Goal: Task Accomplishment & Management: Use online tool/utility

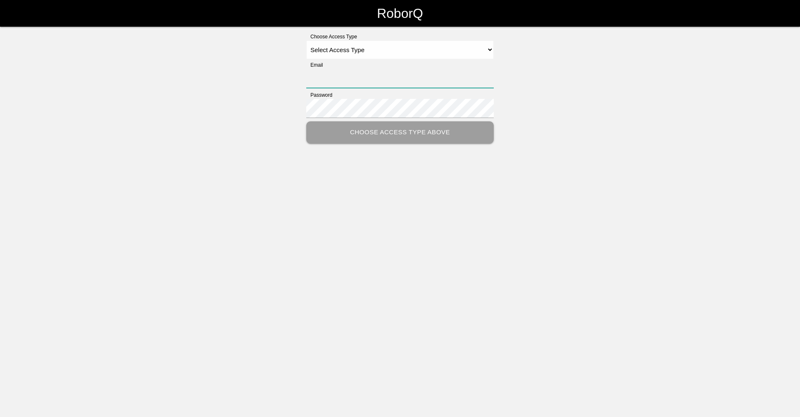
type input "[EMAIL_ADDRESS][DOMAIN_NAME]"
click at [488, 50] on select "Select Access Type Admin Customer Supervisor Worker" at bounding box center [399, 49] width 187 height 19
select select "Worker"
click at [306, 40] on select "Select Access Type Admin Customer Supervisor Worker" at bounding box center [399, 49] width 187 height 19
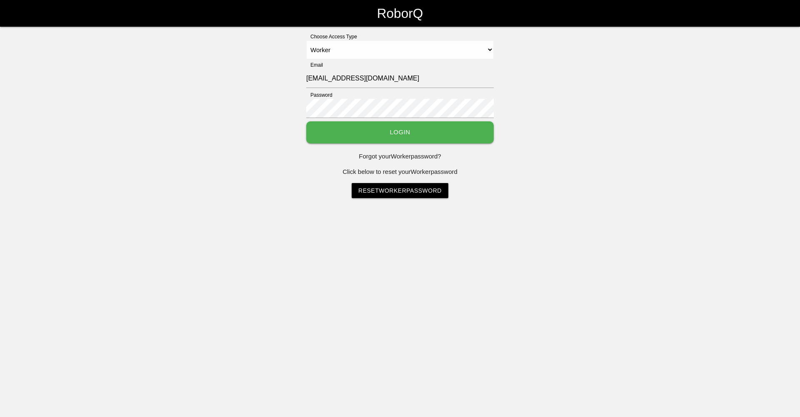
click at [460, 130] on button "Login" at bounding box center [399, 132] width 187 height 22
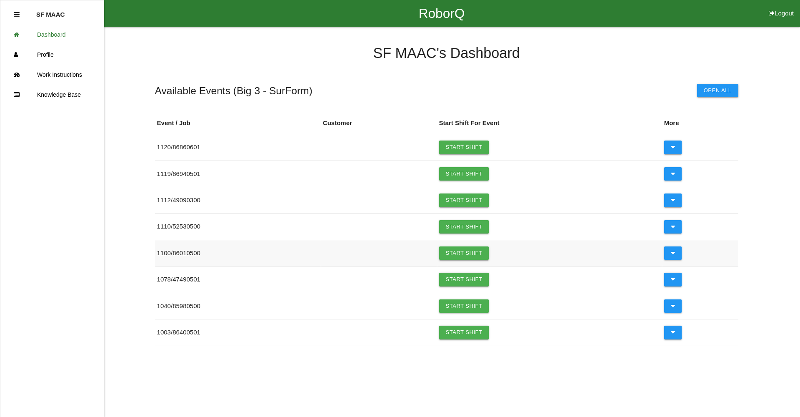
click at [458, 256] on link "Start Shift" at bounding box center [464, 252] width 50 height 13
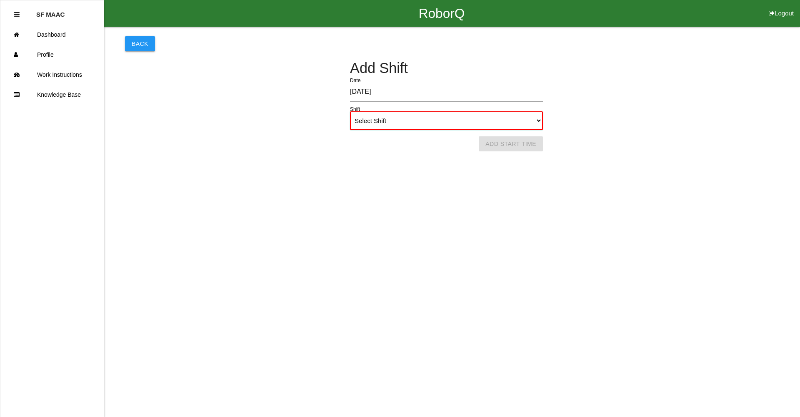
click at [539, 121] on select "Select Shift 1st Shift 2nd Shift 3rd Shift 4th Shift" at bounding box center [446, 120] width 193 height 19
select select "1"
click at [350, 111] on select "Select Shift 1st Shift 2nd Shift 3rd Shift 4th Shift" at bounding box center [446, 120] width 193 height 19
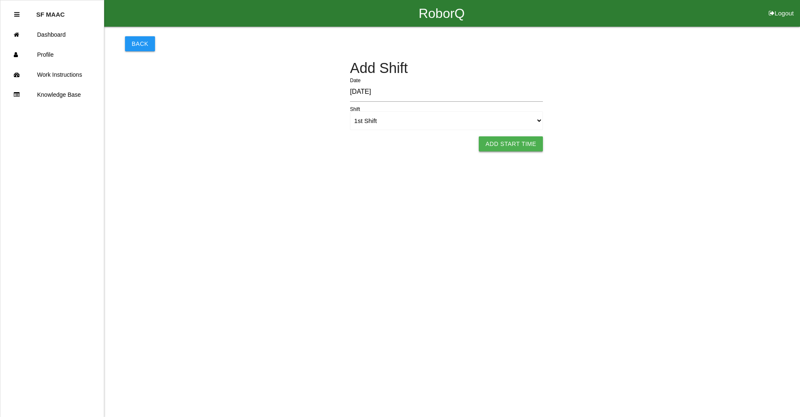
click at [505, 146] on button "Add Start Time" at bounding box center [511, 143] width 64 height 15
select select "6"
select select "22"
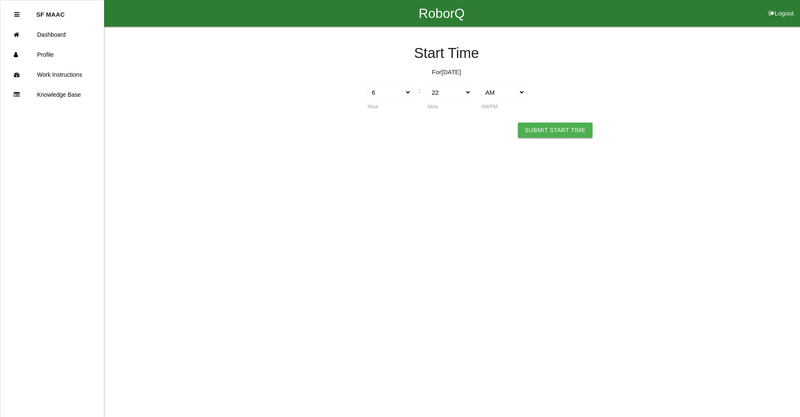
click at [547, 124] on button "Submit Start Time" at bounding box center [555, 129] width 74 height 15
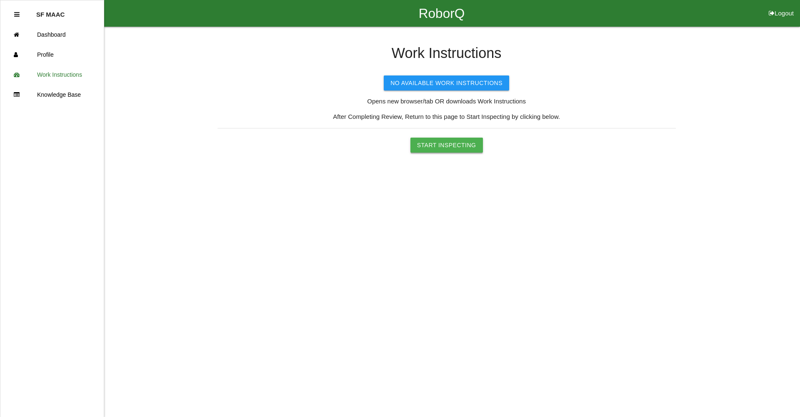
click at [463, 144] on button "Start Inspecting" at bounding box center [446, 144] width 72 height 15
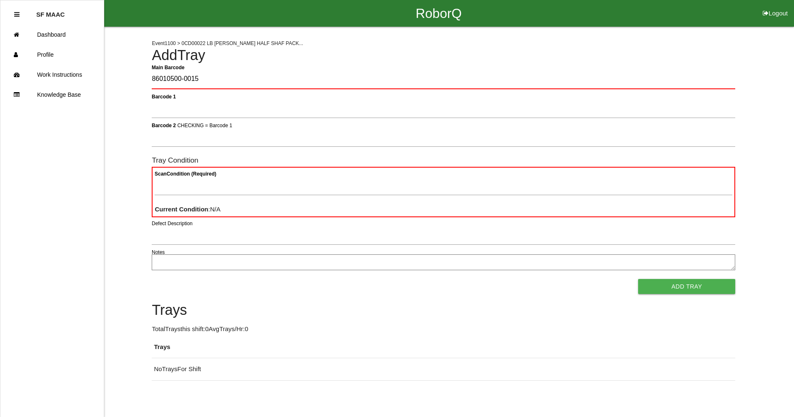
type Barcode "86010500-0015"
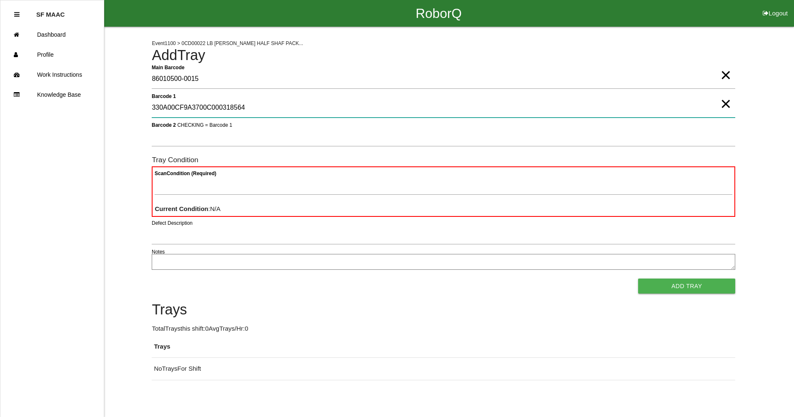
type 1 "330A00CF9A3700C000318564"
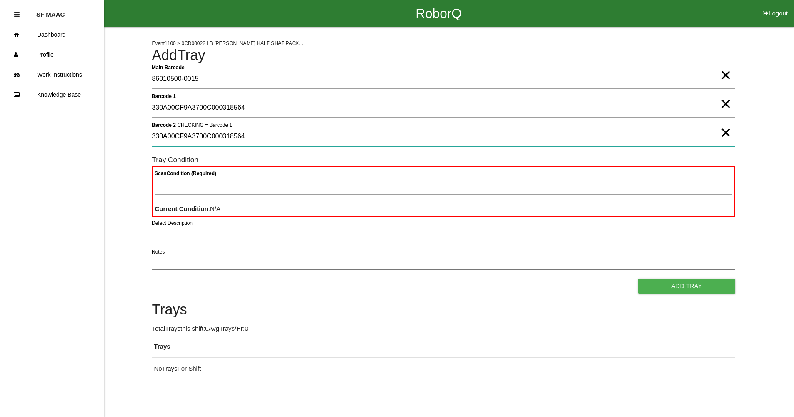
type 2 "330A00CF9A3700C000318564"
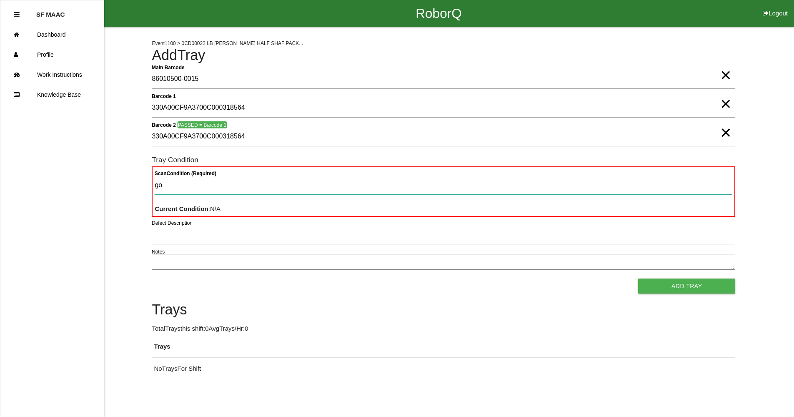
type Condition "goo"
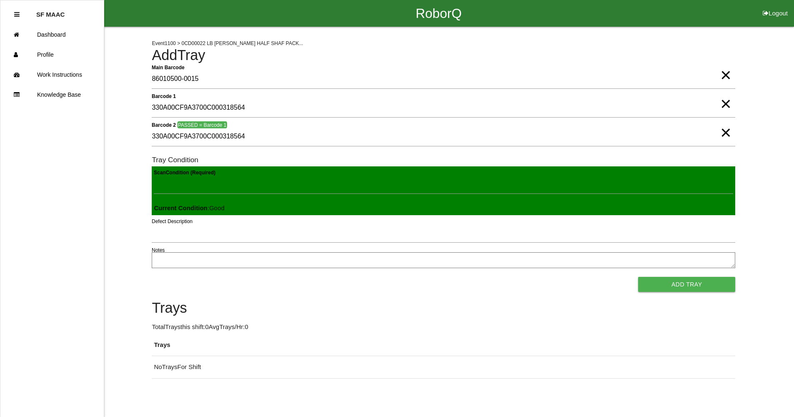
click at [638, 277] on button "Add Tray" at bounding box center [686, 284] width 97 height 15
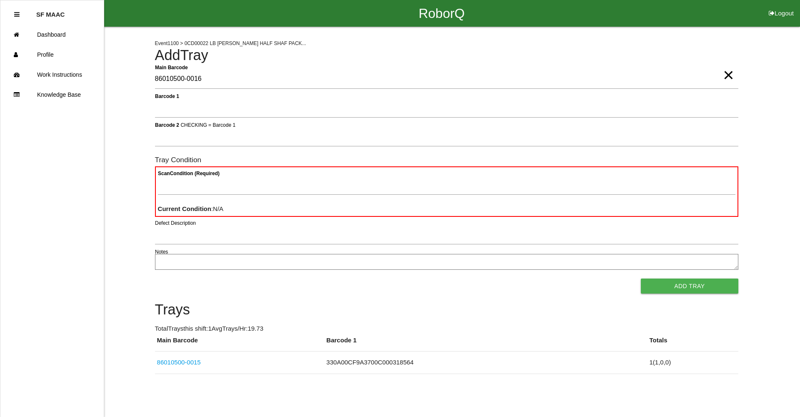
type Barcode "86010500-0016"
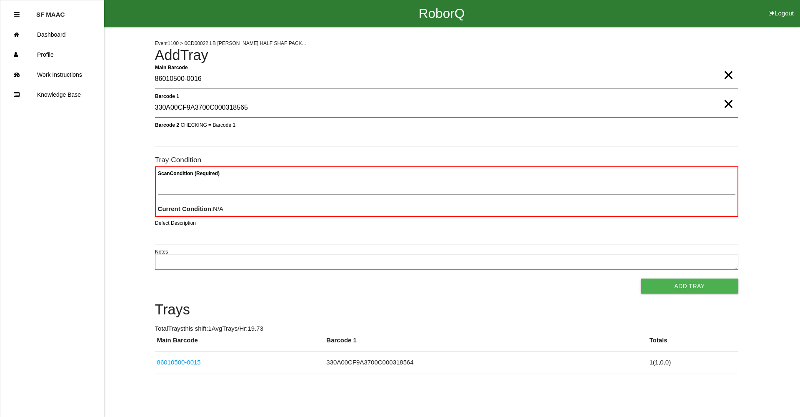
type 1 "330A00CF9A3700C000318565"
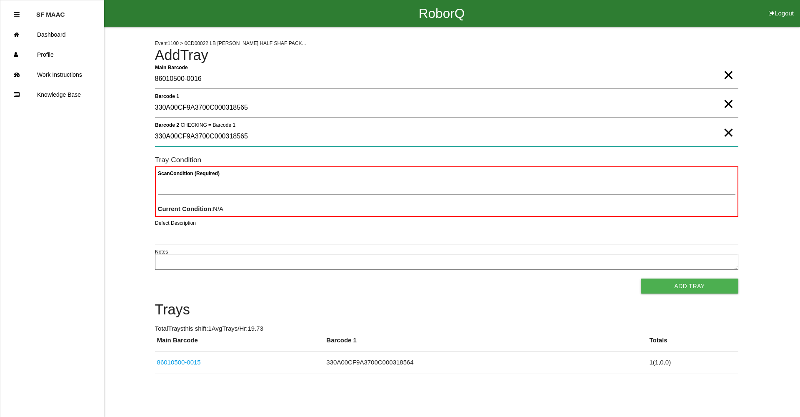
type 2 "330A00CF9A3700C000318565"
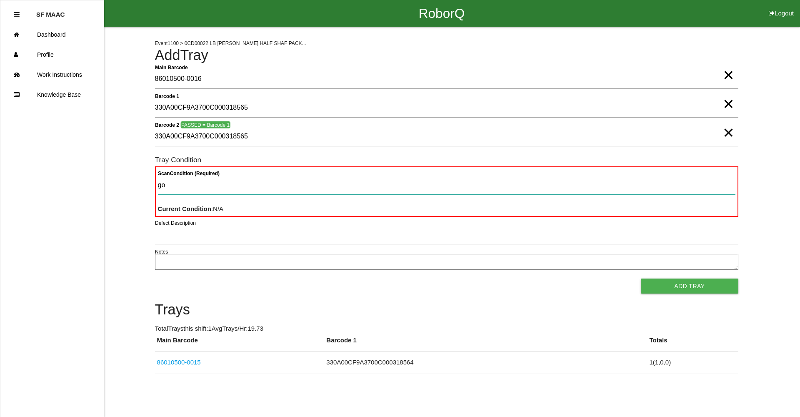
type Condition "goo"
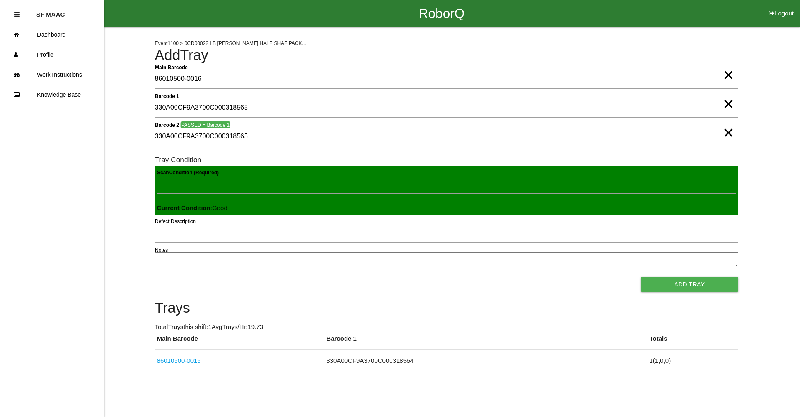
click at [641, 277] on button "Add Tray" at bounding box center [689, 284] width 97 height 15
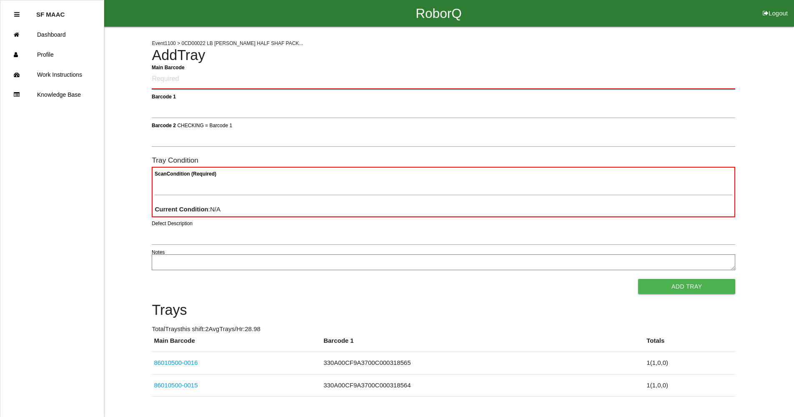
click at [366, 77] on Barcode "Main Barcode" at bounding box center [443, 80] width 583 height 20
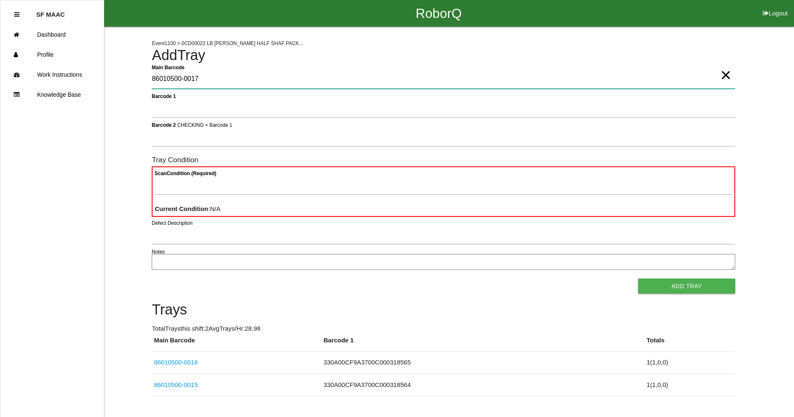
type Barcode "86010500-0017"
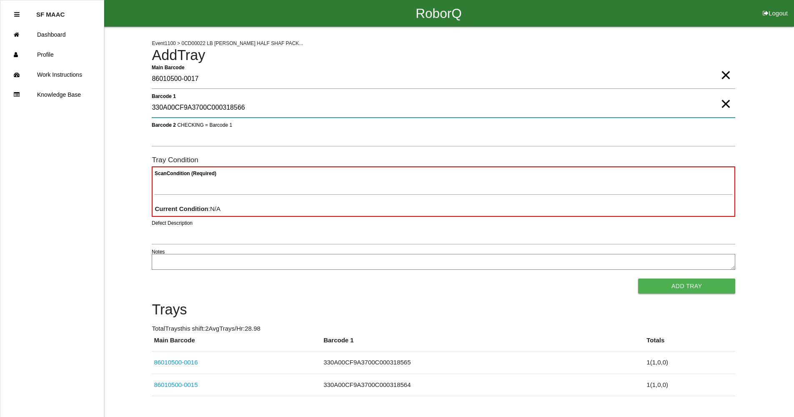
type 1 "330A00CF9A3700C000318566"
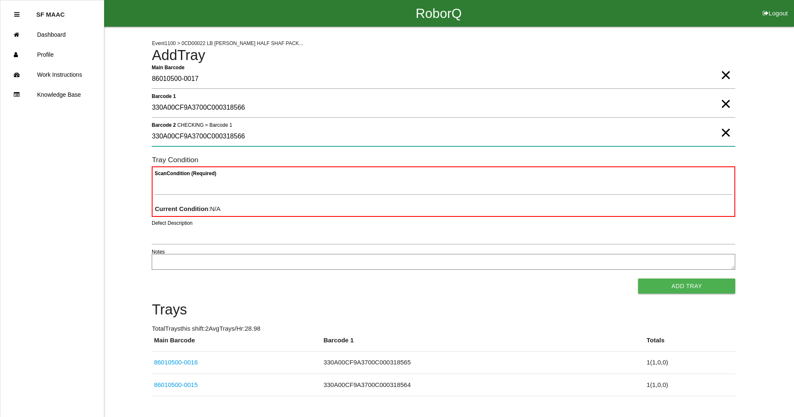
type 2 "330A00CF9A3700C000318566"
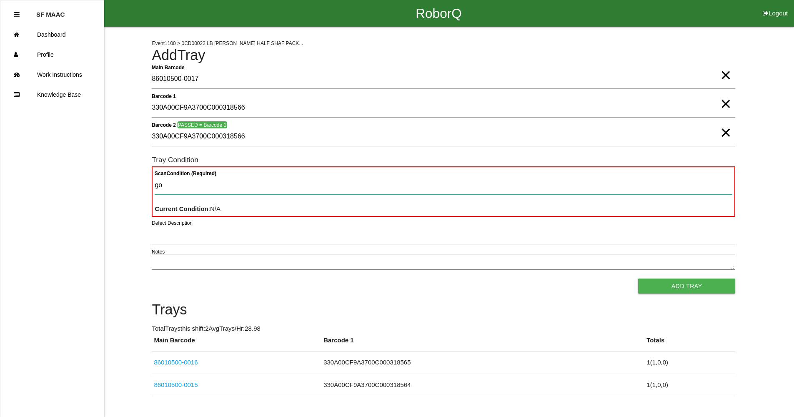
type Condition "goo"
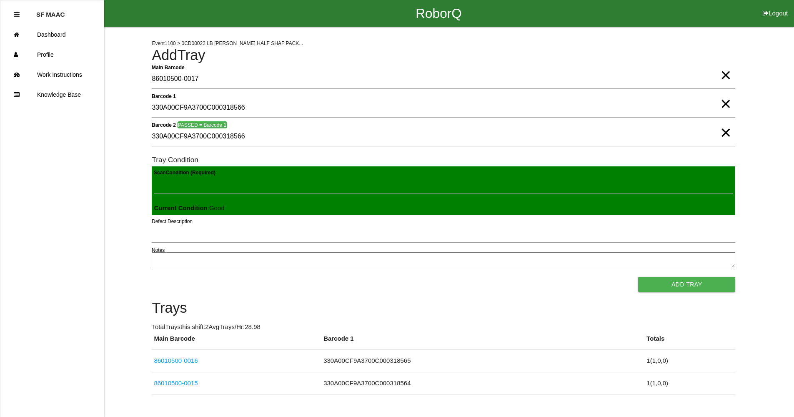
click at [638, 277] on button "Add Tray" at bounding box center [686, 284] width 97 height 15
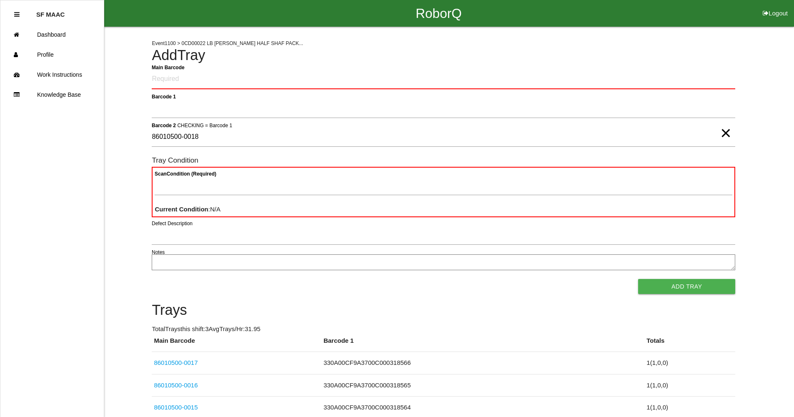
type 2 "86010500-0018"
drag, startPoint x: 728, startPoint y: 142, endPoint x: 717, endPoint y: 136, distance: 12.7
click at [727, 133] on span "×" at bounding box center [725, 124] width 11 height 17
click at [347, 71] on Barcode "Main Barcode" at bounding box center [443, 80] width 583 height 20
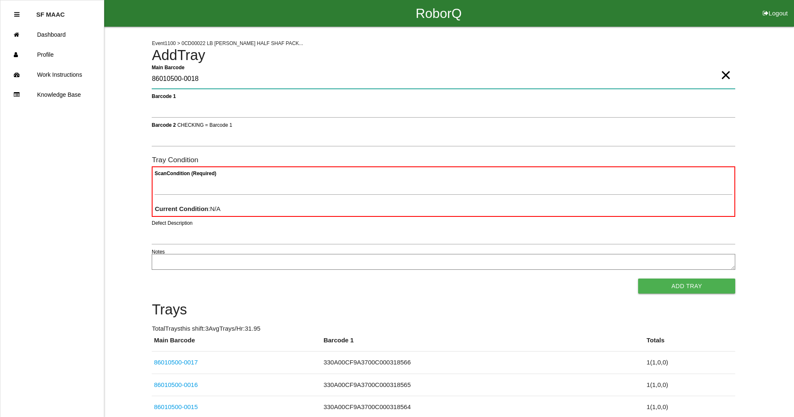
type Barcode "86010500-0018"
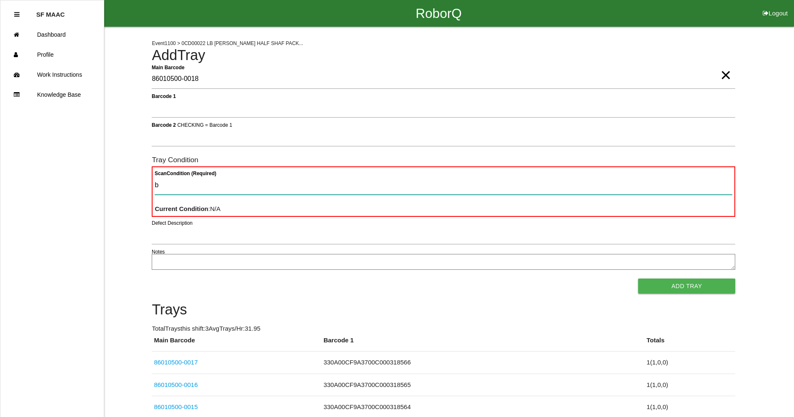
type Condition "ba"
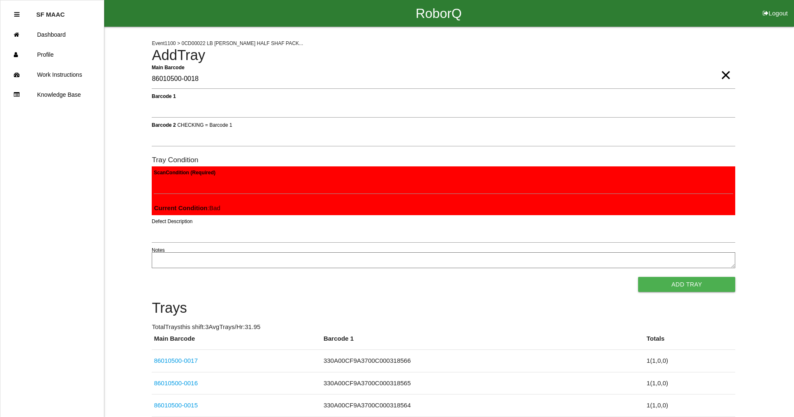
click at [638, 277] on button "Add Tray" at bounding box center [686, 284] width 97 height 15
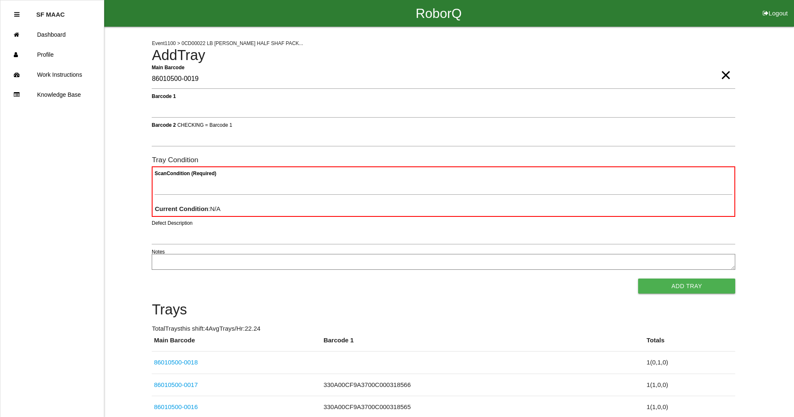
type Barcode "86010500-0019"
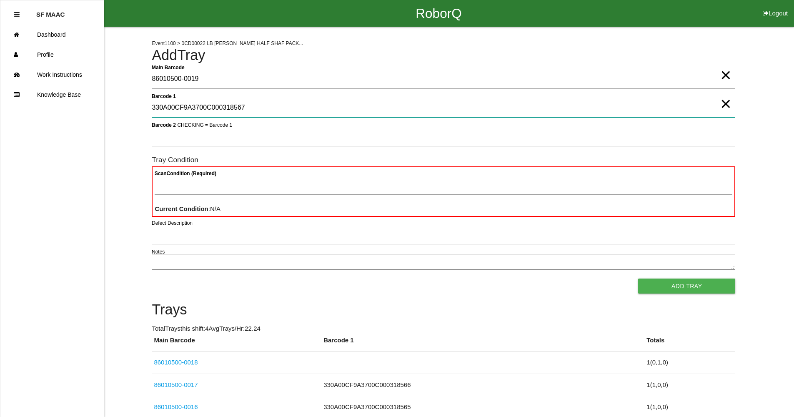
type 1 "330A00CF9A3700C000318567"
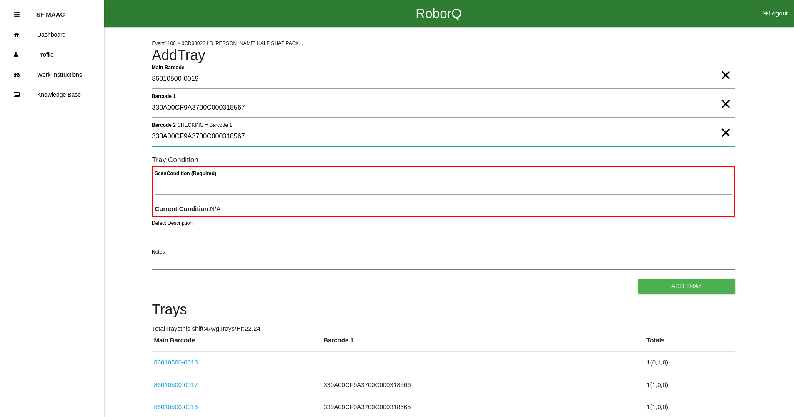
type 2 "330A00CF9A3700C000318567"
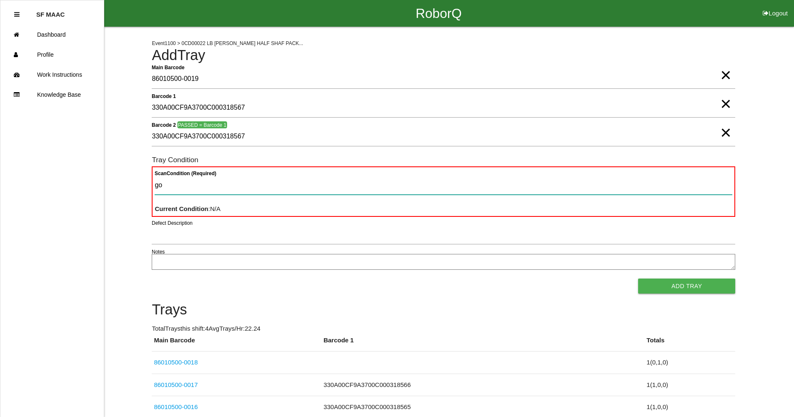
type Condition "goo"
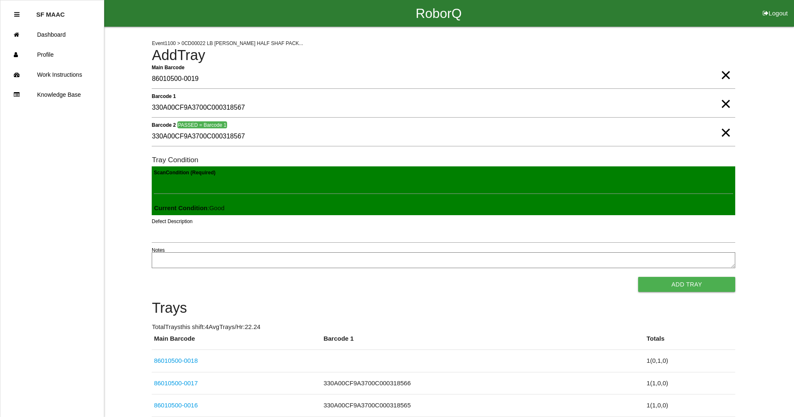
click at [638, 277] on button "Add Tray" at bounding box center [686, 284] width 97 height 15
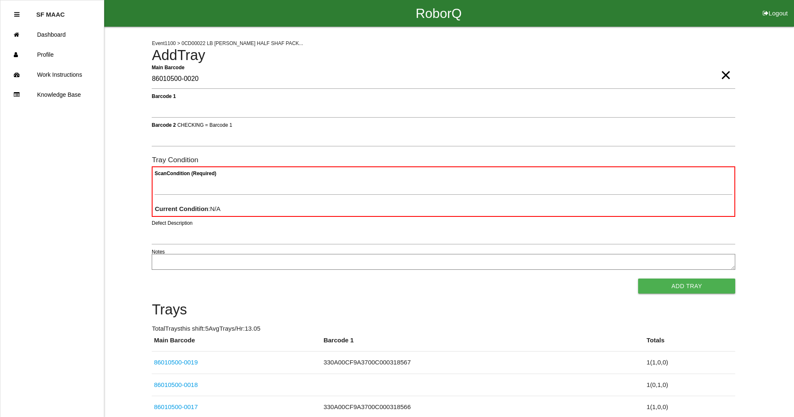
type Barcode "86010500-0020"
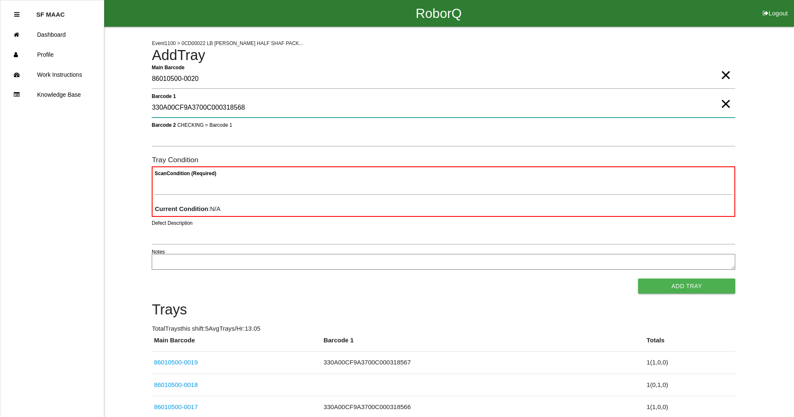
type 1 "330A00CF9A3700C000318568"
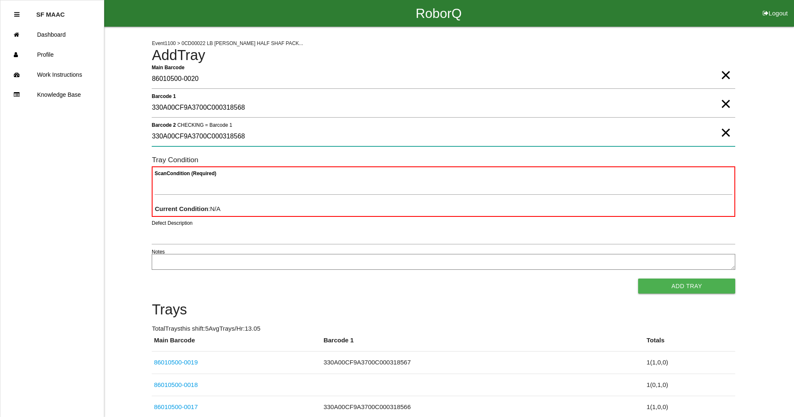
type 2 "330A00CF9A3700C000318568"
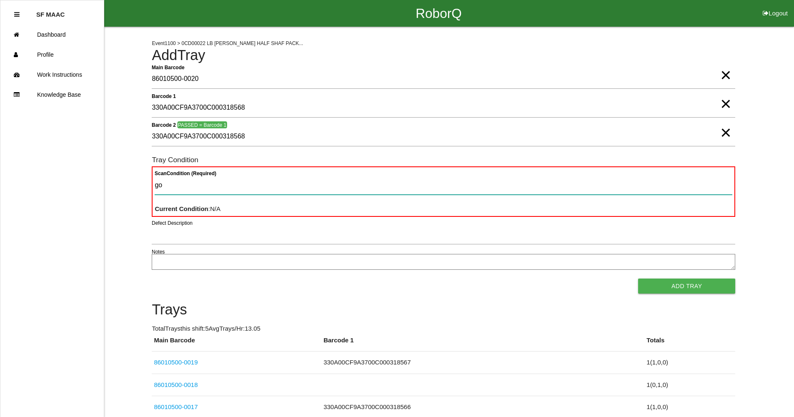
type Condition "goo"
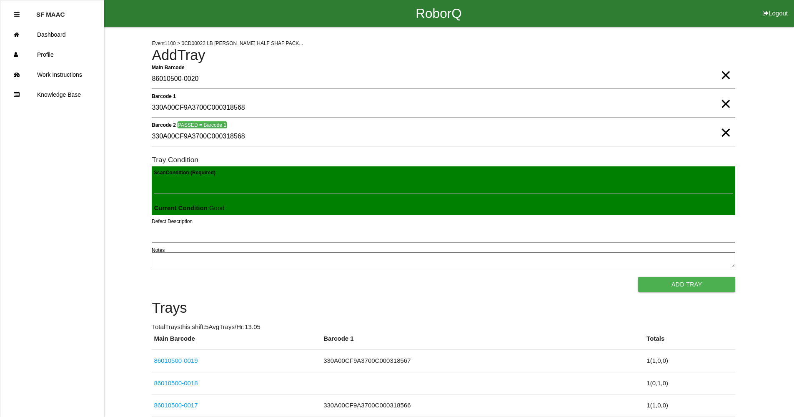
click at [638, 277] on button "Add Tray" at bounding box center [686, 284] width 97 height 15
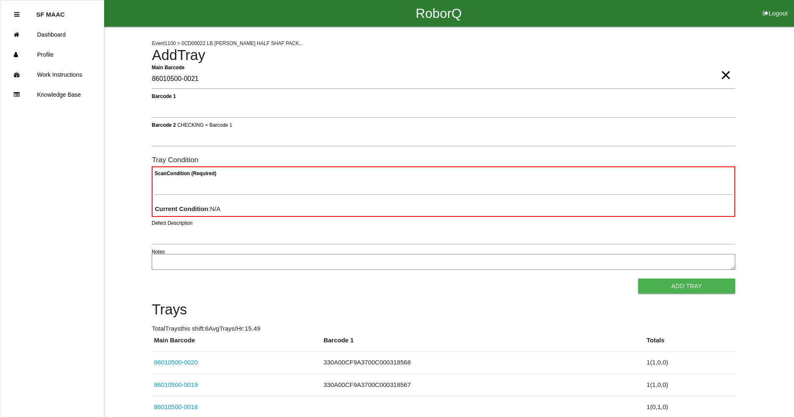
type Barcode "86010500-0021"
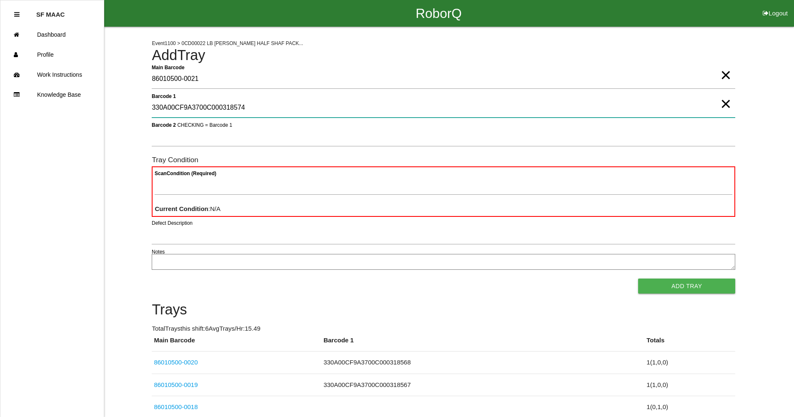
type 1 "330A00CF9A3700C000318574"
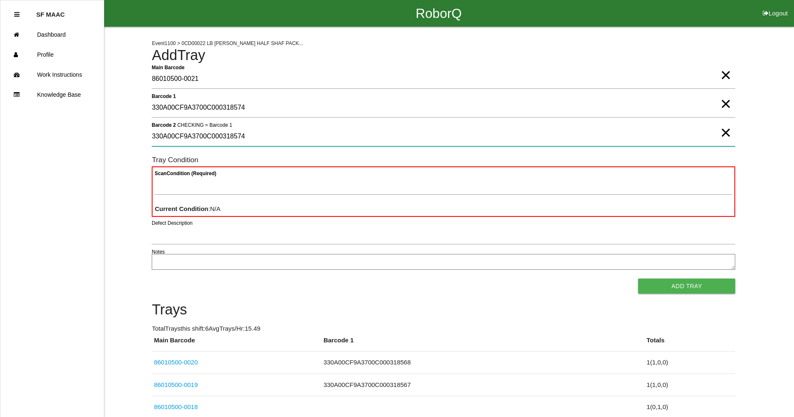
type 2 "330A00CF9A3700C000318574"
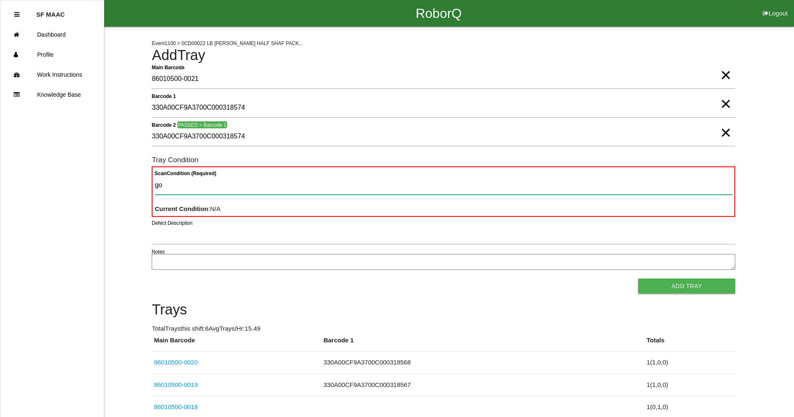
type Condition "goo"
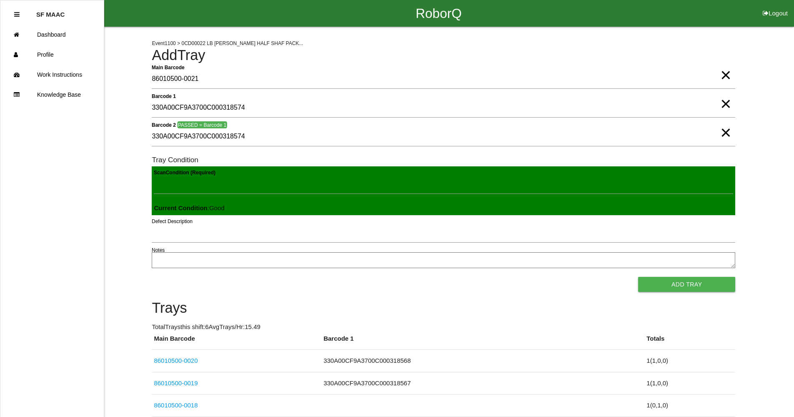
click at [638, 277] on button "Add Tray" at bounding box center [686, 284] width 97 height 15
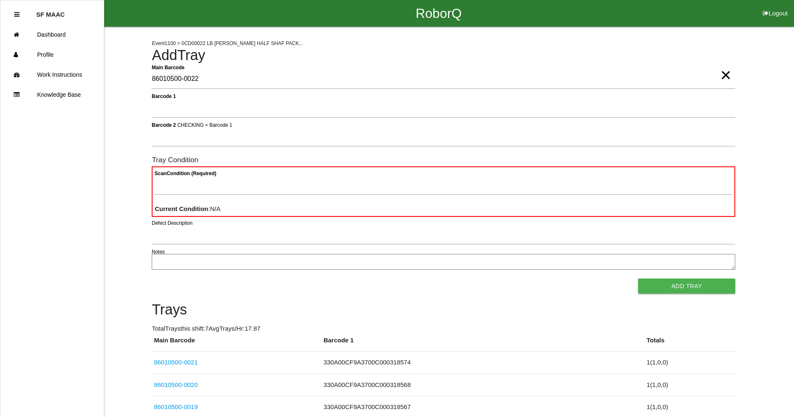
type Barcode "86010500-0022"
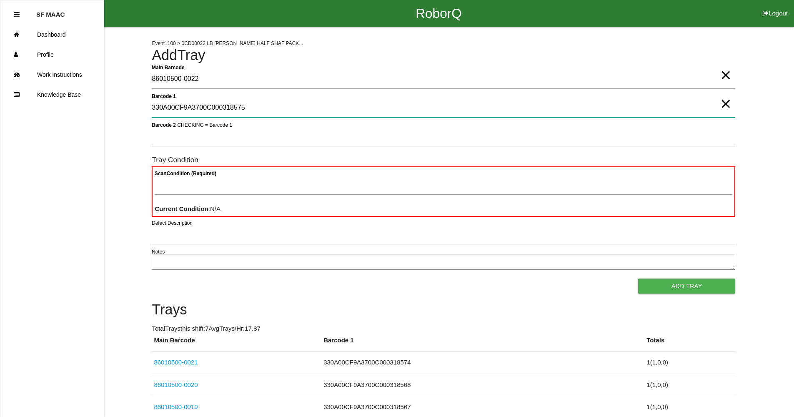
type 1 "330A00CF9A3700C000318575"
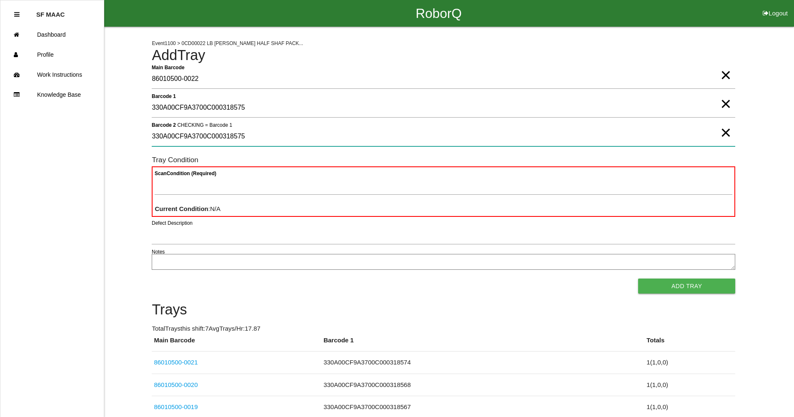
type 2 "330A00CF9A3700C000318575"
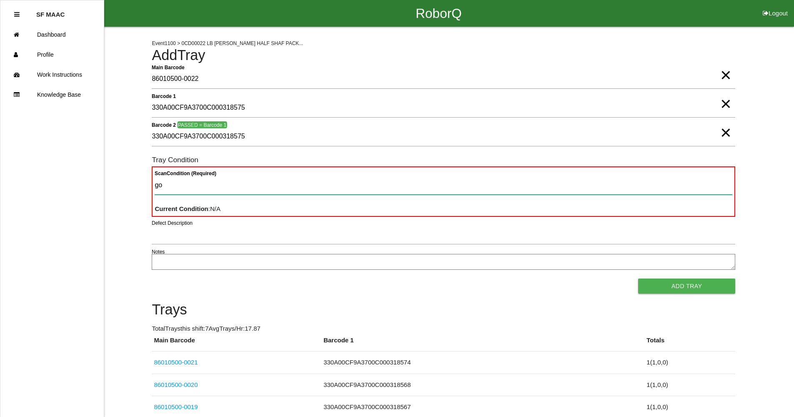
type Condition "goo"
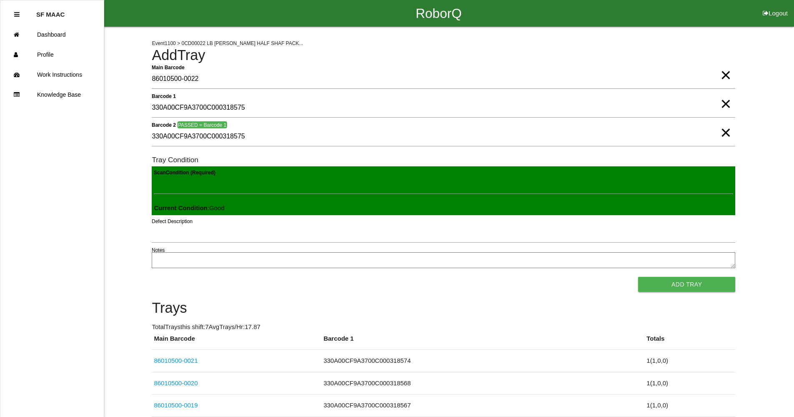
click at [638, 277] on button "Add Tray" at bounding box center [686, 284] width 97 height 15
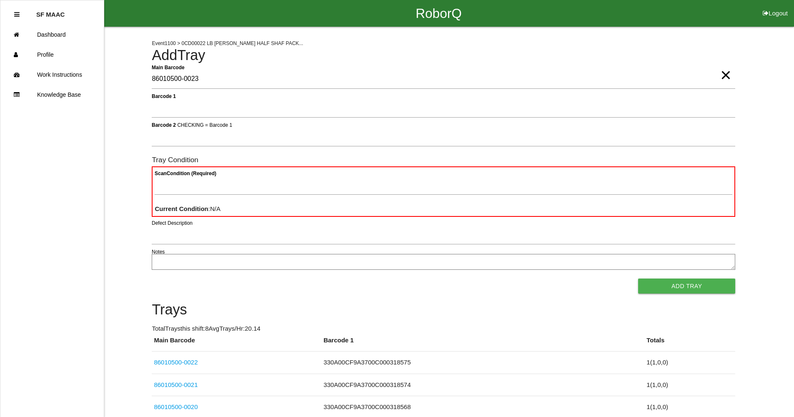
type Barcode "86010500-0023"
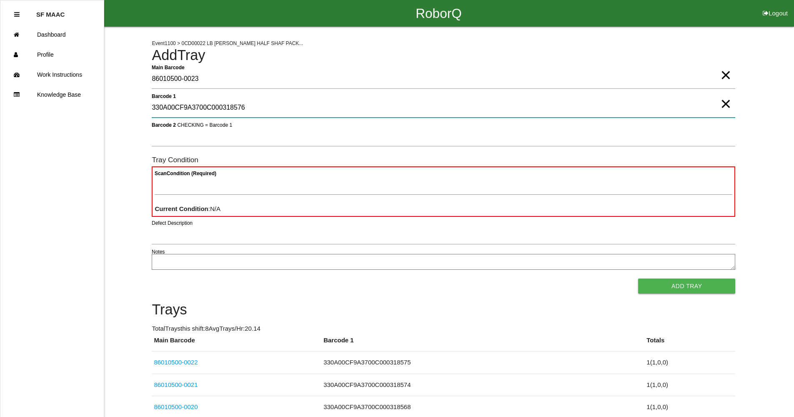
type 1 "330A00CF9A3700C000318576"
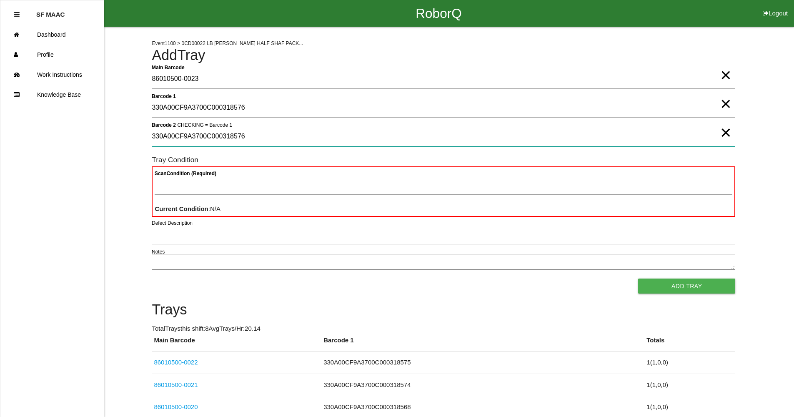
type 2 "330A00CF9A3700C000318576"
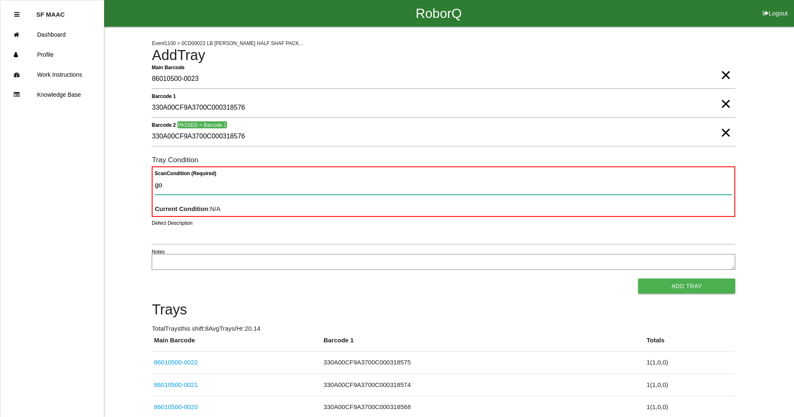
type Condition "goo"
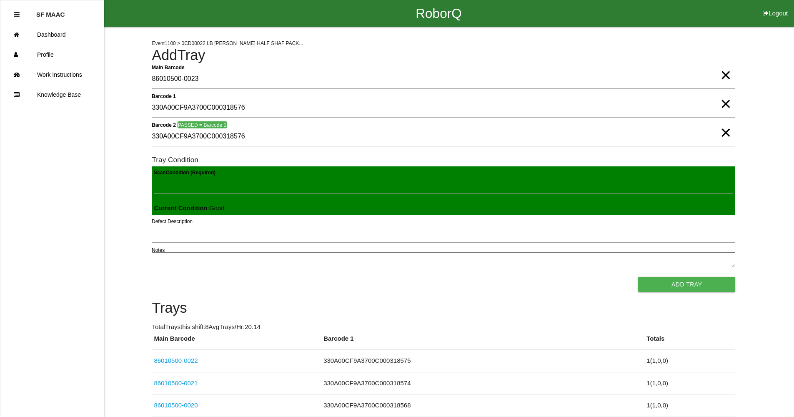
click at [638, 277] on button "Add Tray" at bounding box center [686, 284] width 97 height 15
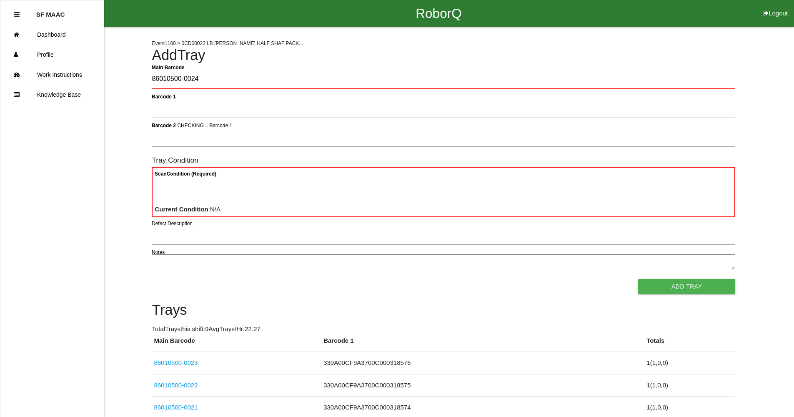
type Barcode "86010500-0024"
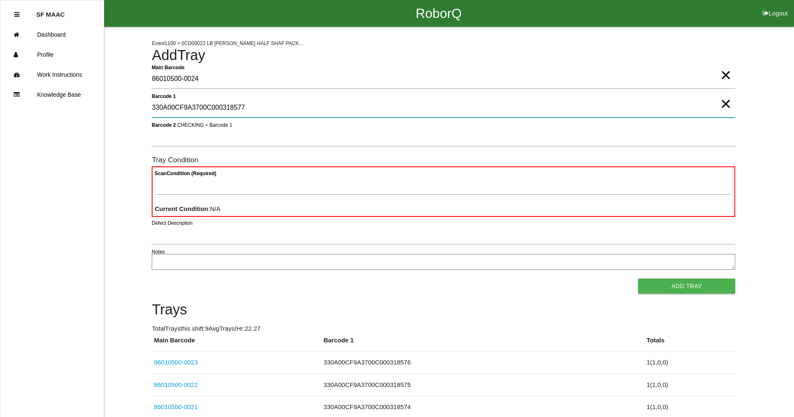
type 1 "330A00CF9A3700C000318577"
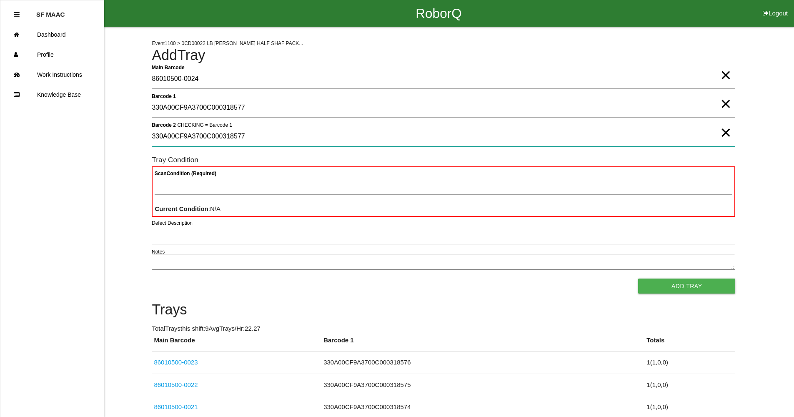
type 2 "330A00CF9A3700C000318577"
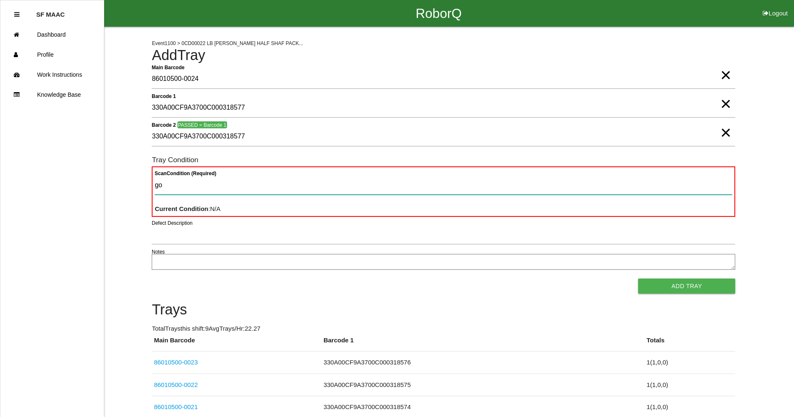
type Condition "goo"
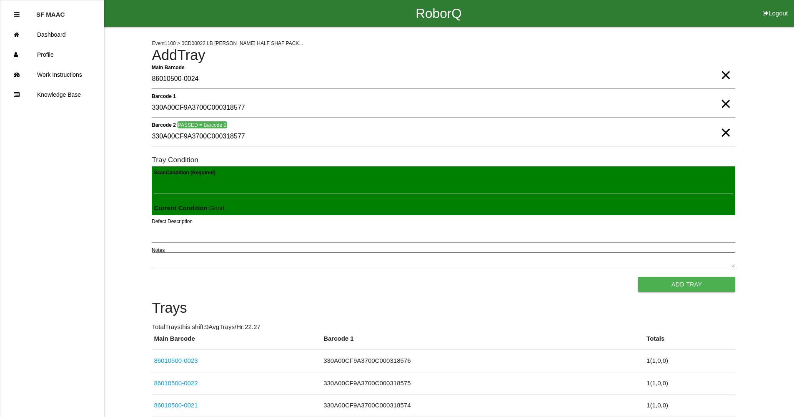
click at [638, 277] on button "Add Tray" at bounding box center [686, 284] width 97 height 15
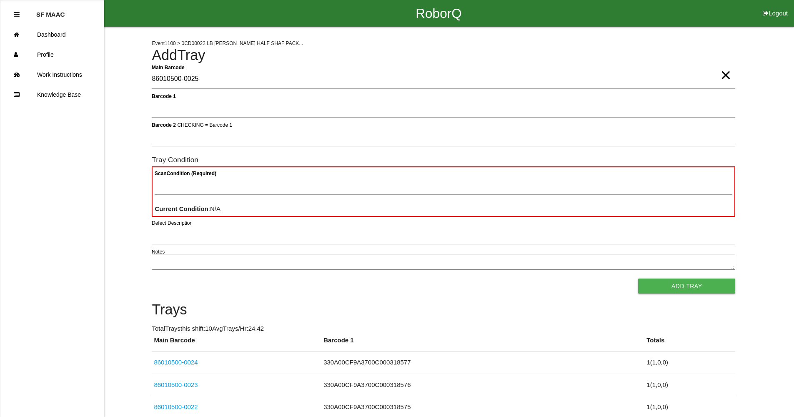
type Barcode "86010500-0025"
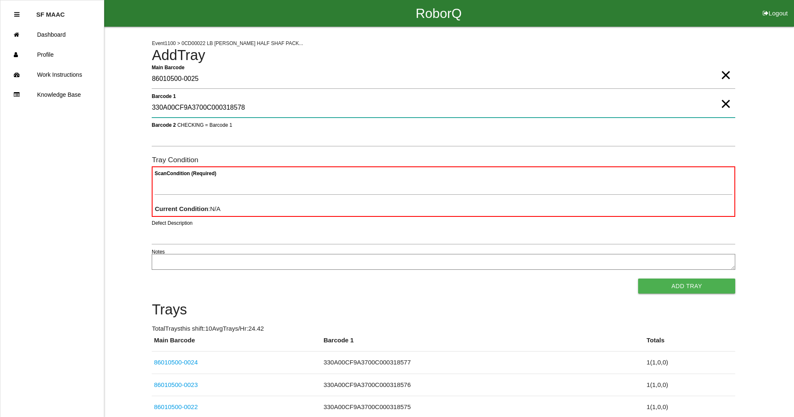
type 1 "330A00CF9A3700C000318578"
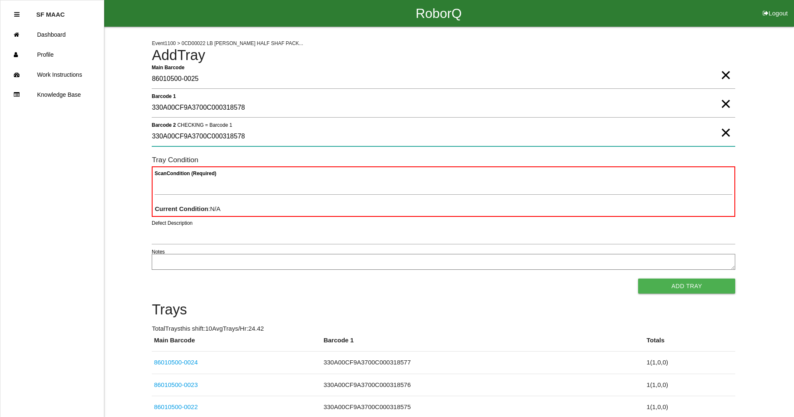
type 2 "330A00CF9A3700C000318578"
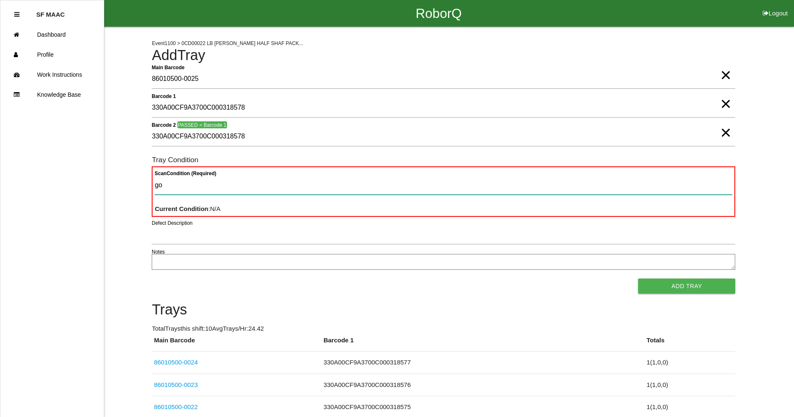
type Condition "goo"
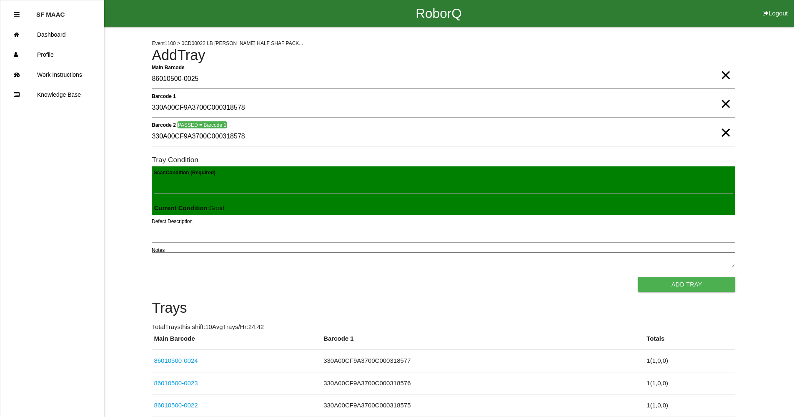
click at [638, 277] on button "Add Tray" at bounding box center [686, 284] width 97 height 15
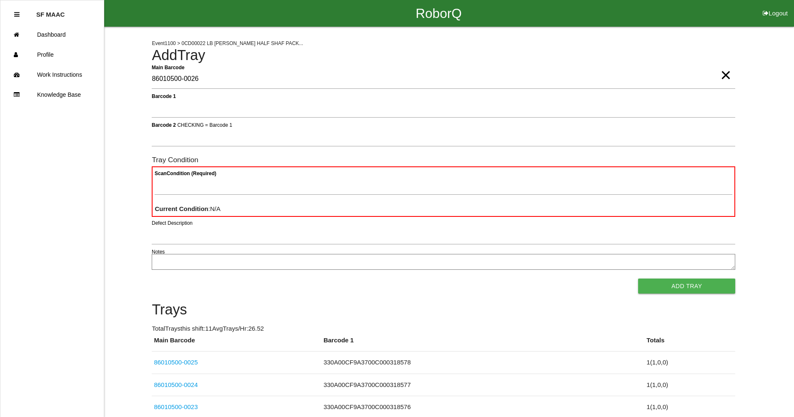
type Barcode "86010500-0026"
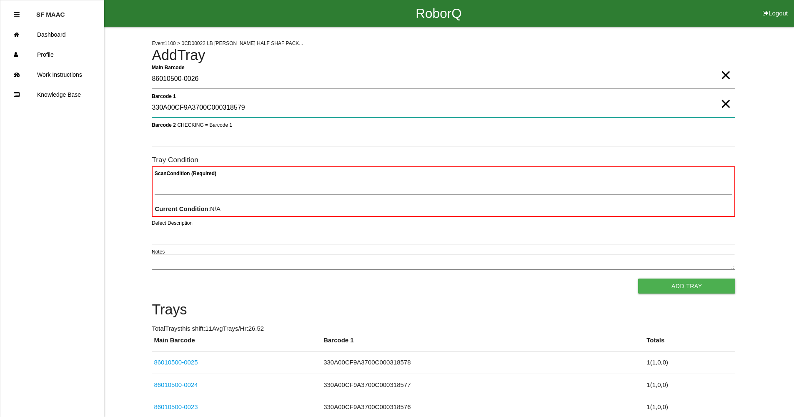
type 1 "330A00CF9A3700C000318579"
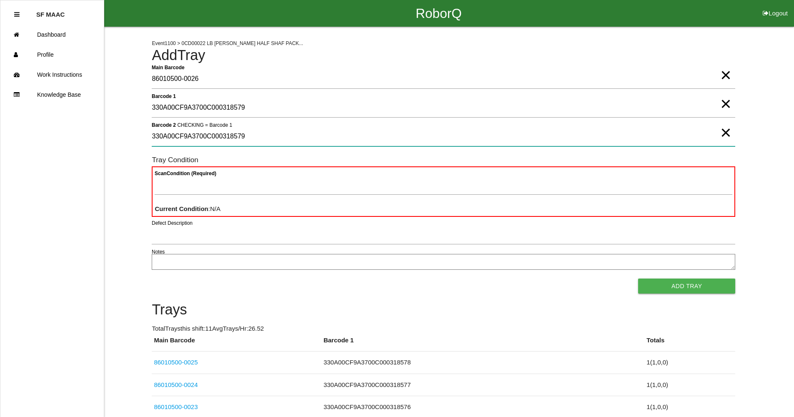
type 2 "330A00CF9A3700C000318579"
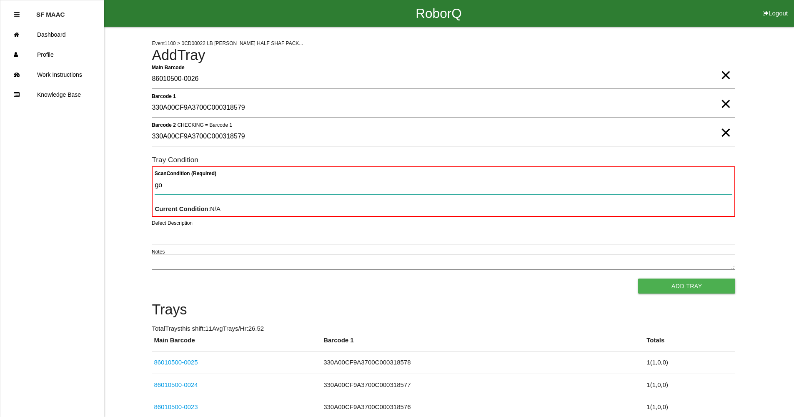
type Condition "goo"
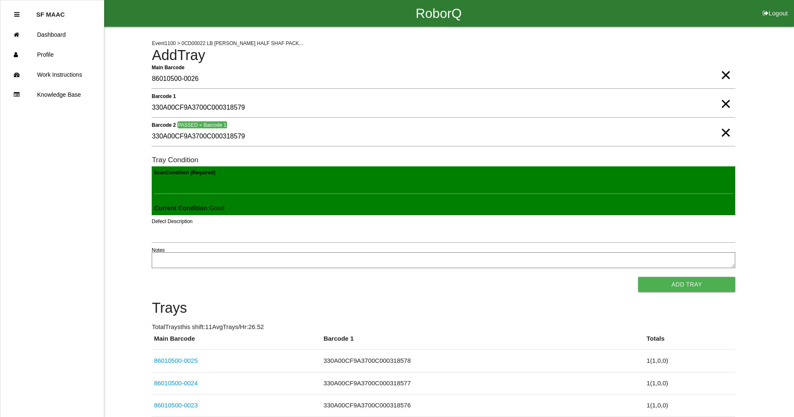
click at [638, 277] on button "Add Tray" at bounding box center [686, 284] width 97 height 15
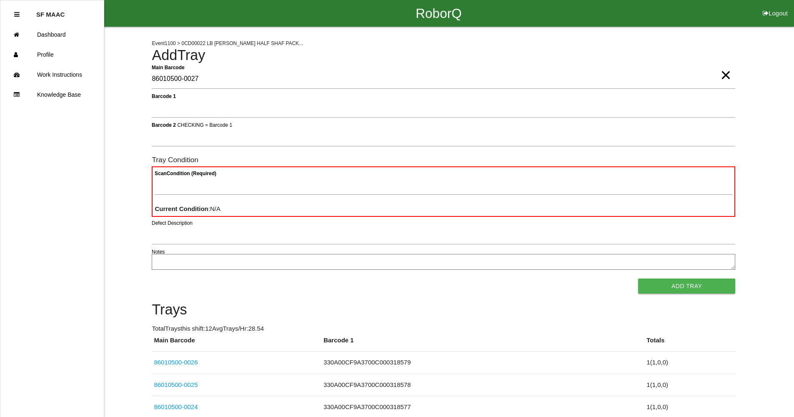
type Barcode "86010500-0027"
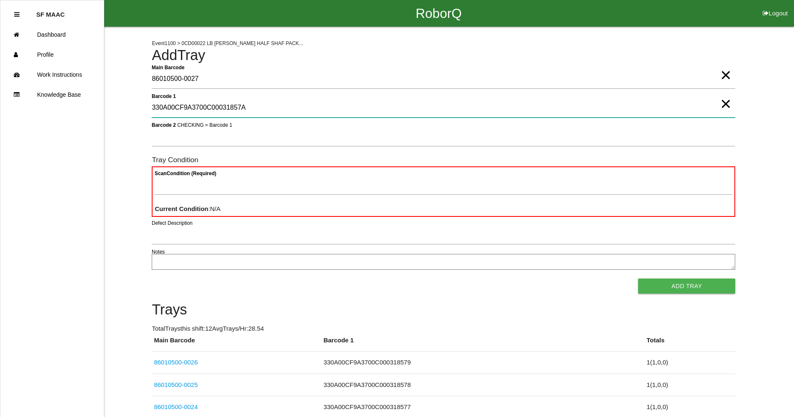
type 1 "330A00CF9A3700C00031857A"
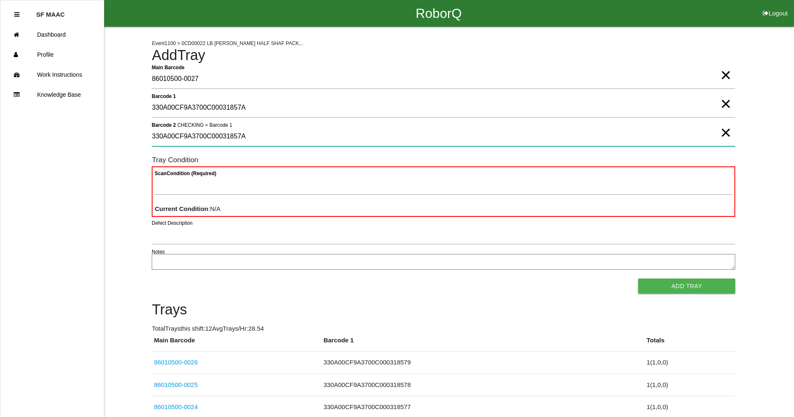
type 2 "330A00CF9A3700C00031857A"
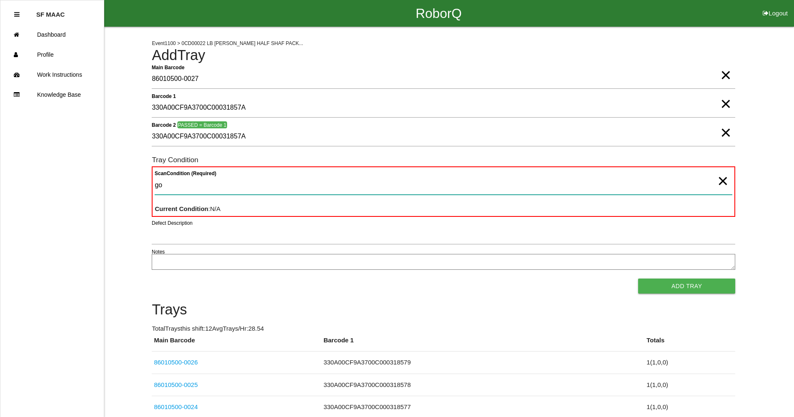
type Condition "goo"
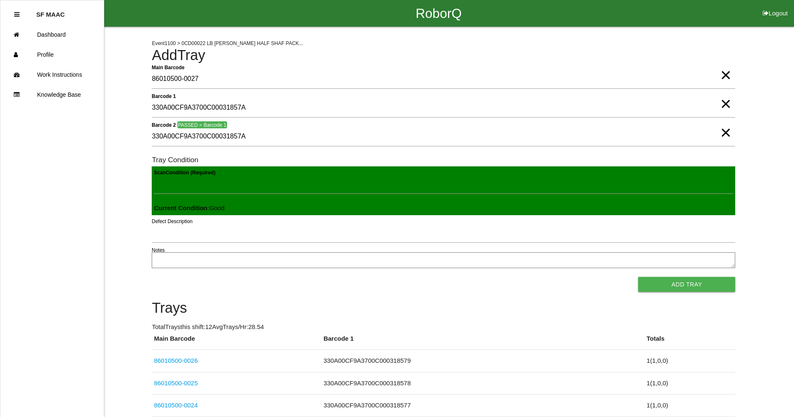
click at [638, 277] on button "Add Tray" at bounding box center [686, 284] width 97 height 15
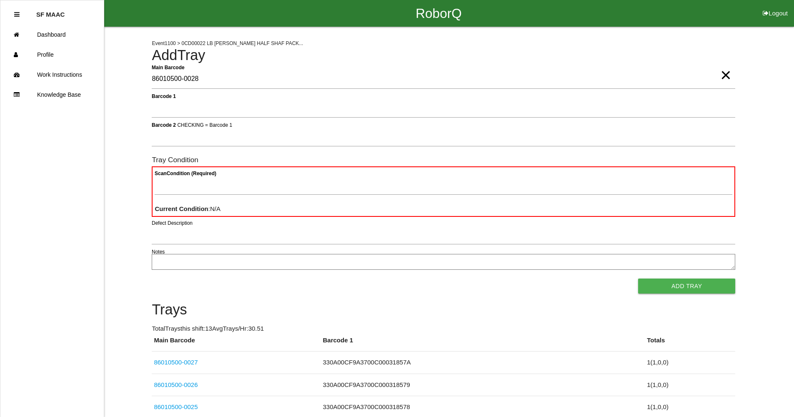
type Barcode "86010500-0028"
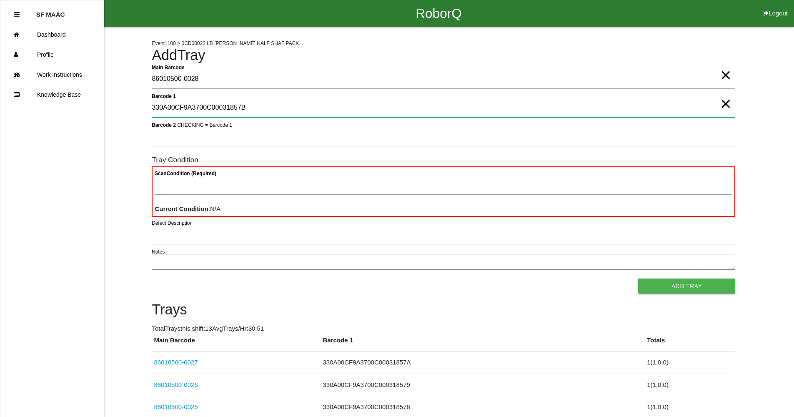
type 1 "330A00CF9A3700C00031857B"
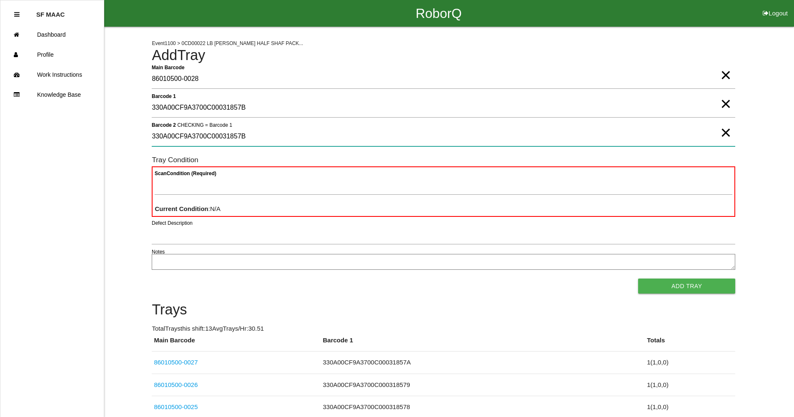
type 2 "330A00CF9A3700C00031857B"
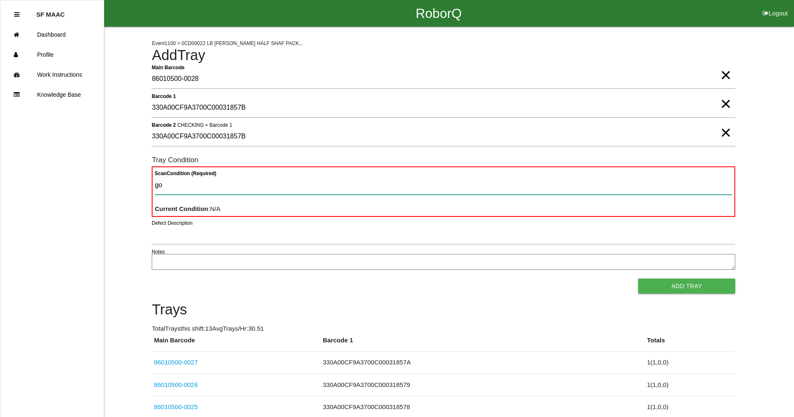
type Condition "goo"
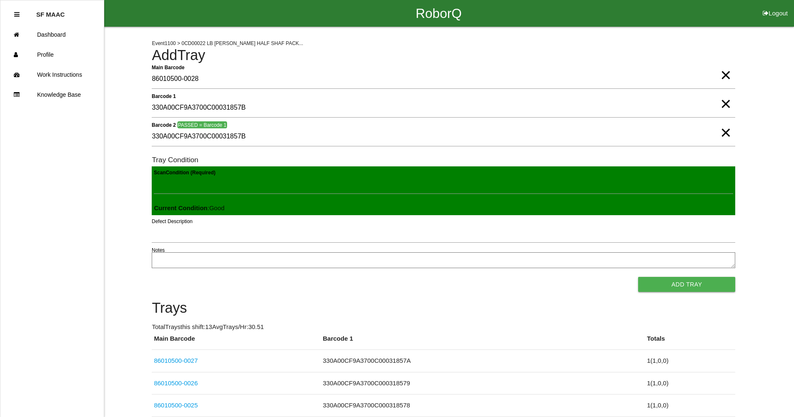
click at [638, 277] on button "Add Tray" at bounding box center [686, 284] width 97 height 15
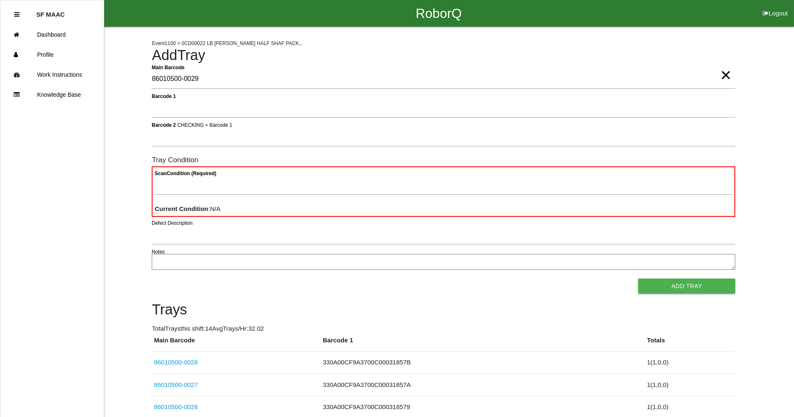
type Barcode "86010500-0029"
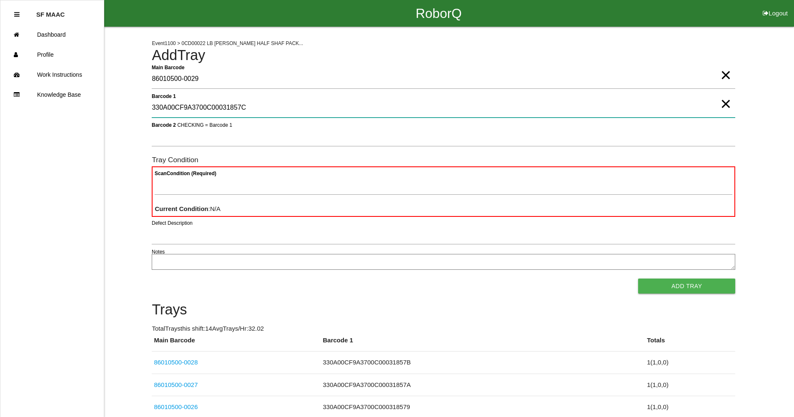
type 1 "330A00CF9A3700C00031857C"
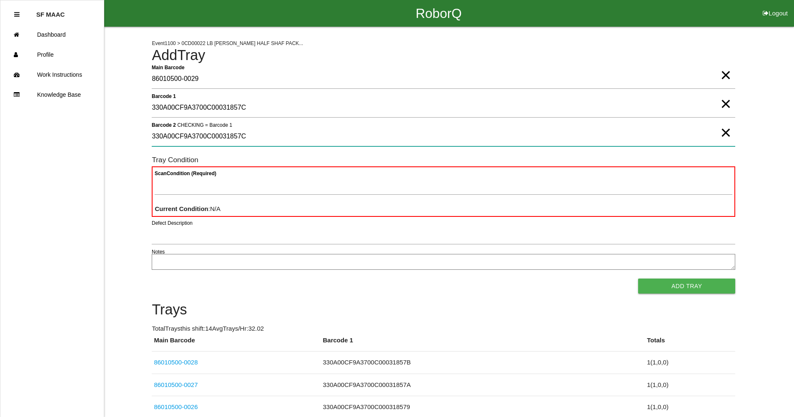
type 2 "330A00CF9A3700C00031857C"
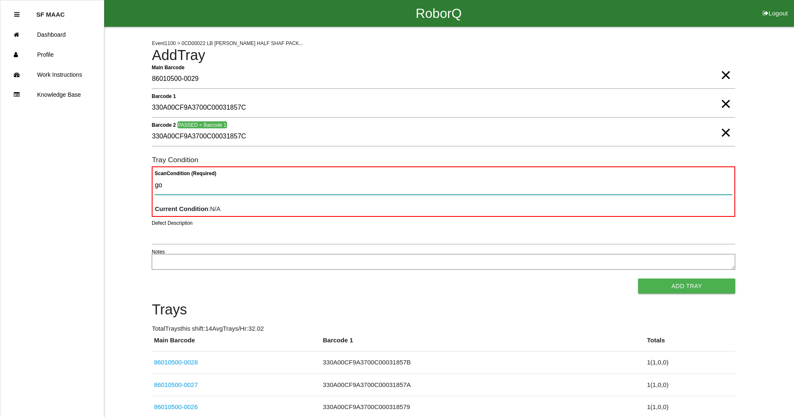
type Condition "goo"
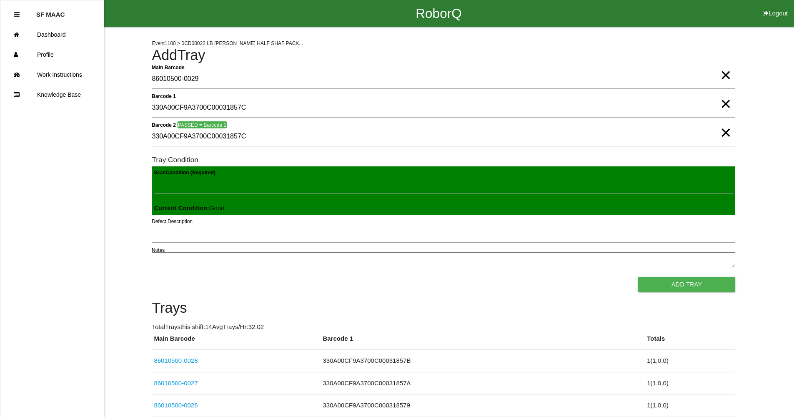
click at [638, 277] on button "Add Tray" at bounding box center [686, 284] width 97 height 15
